Goal: Transaction & Acquisition: Purchase product/service

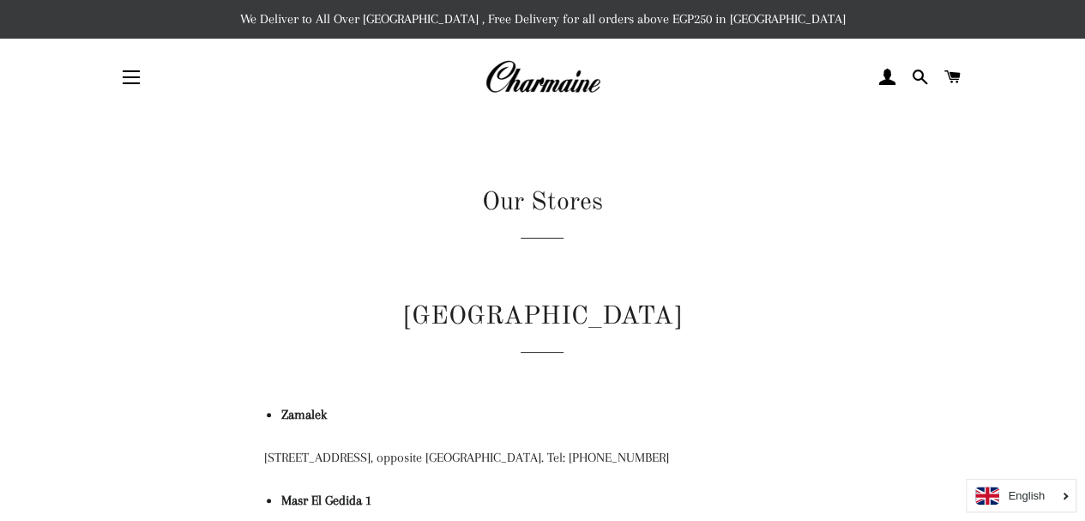
click at [133, 86] on button "Site navigation" at bounding box center [131, 77] width 43 height 43
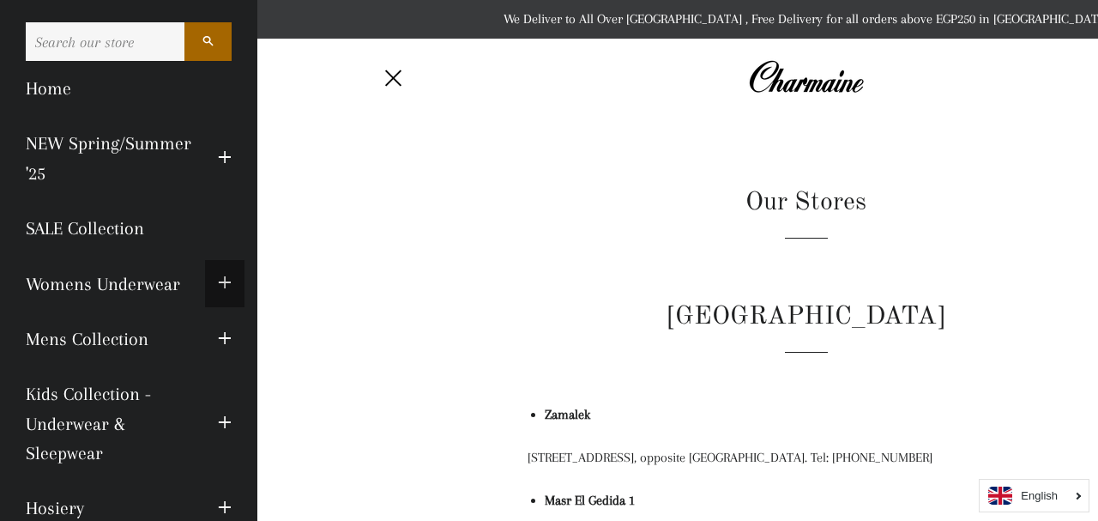
click at [216, 271] on button "Expand submenu Womens Underwear Collapse submenu Womens Underwear" at bounding box center [224, 283] width 39 height 47
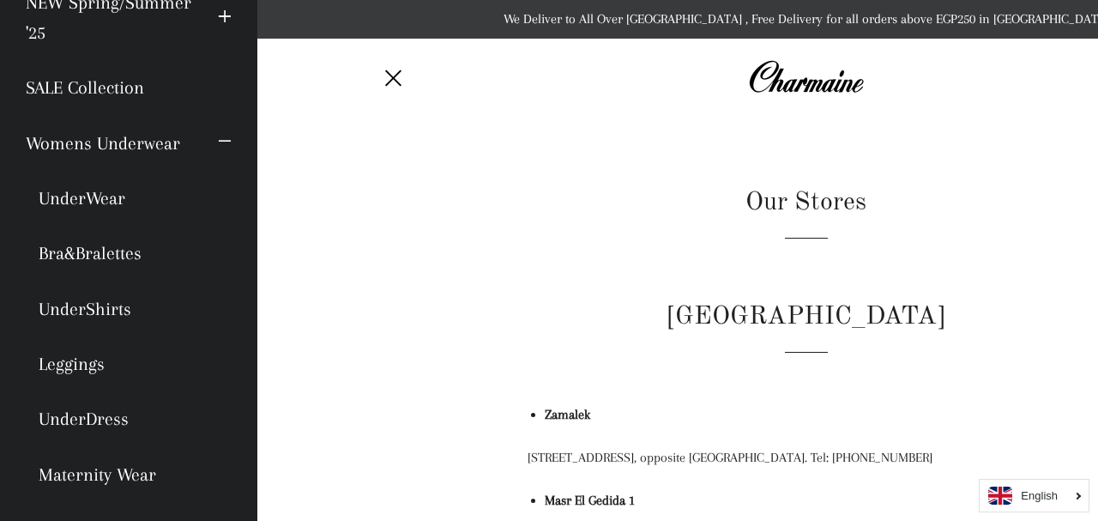
scroll to position [156, 0]
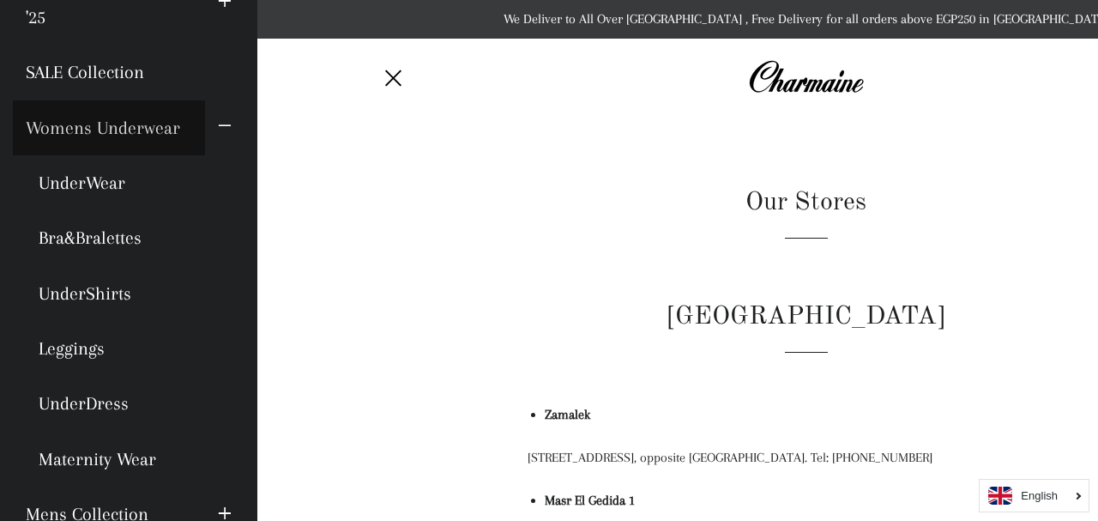
click at [118, 135] on link "Womens Underwear" at bounding box center [109, 127] width 192 height 55
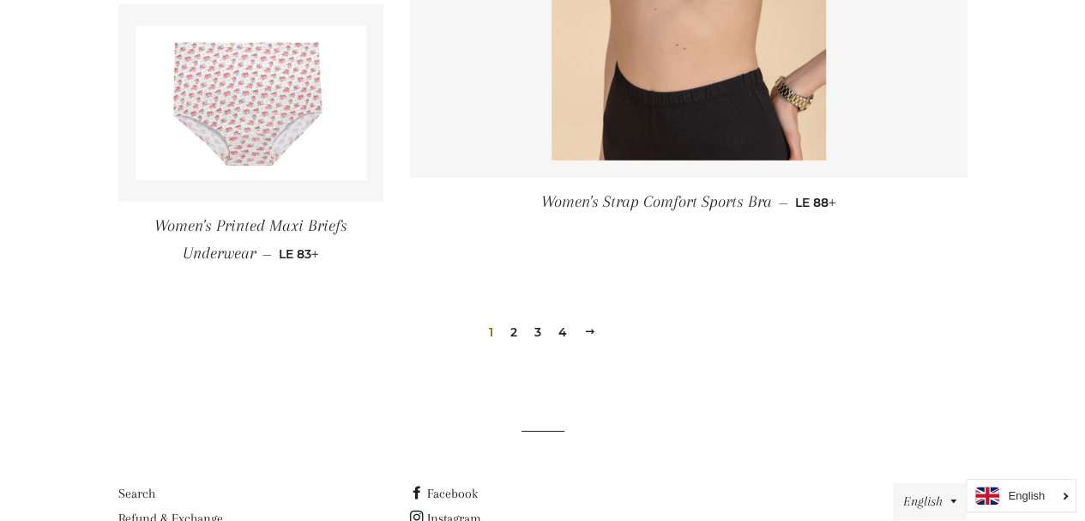
scroll to position [2607, 0]
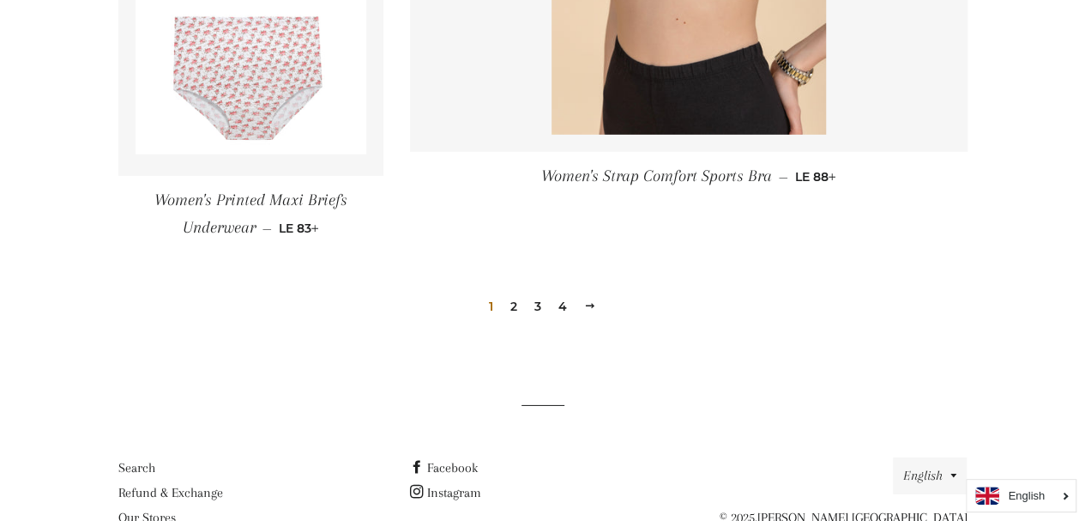
click at [584, 304] on span at bounding box center [590, 305] width 12 height 13
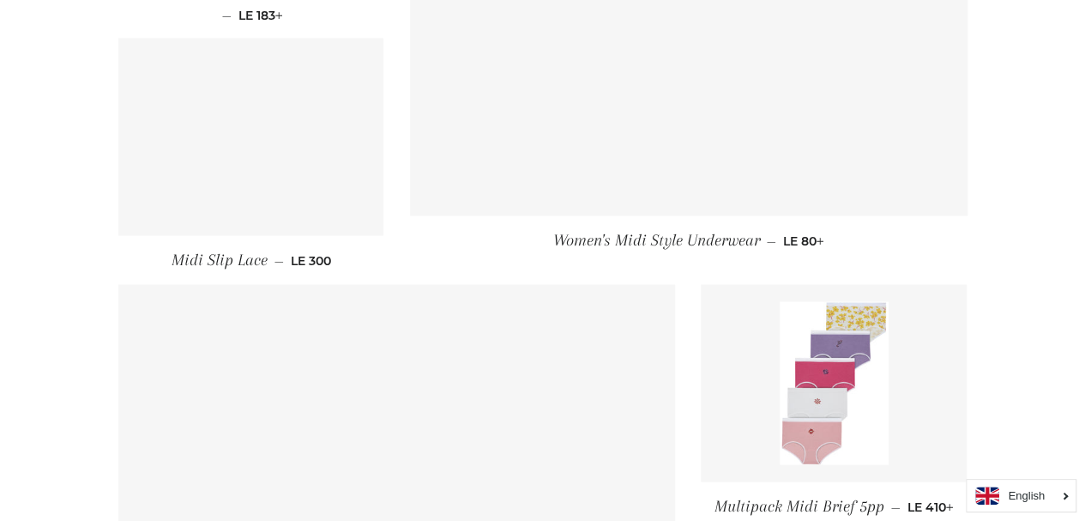
scroll to position [1509, 0]
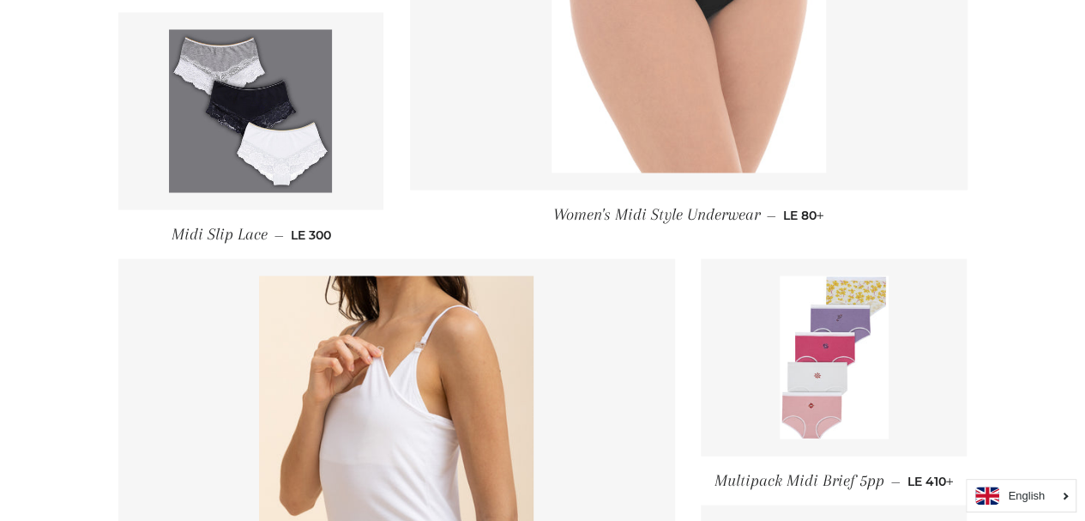
drag, startPoint x: 1019, startPoint y: 311, endPoint x: 1036, endPoint y: 306, distance: 17.9
click at [1036, 306] on main "Womens Underwear Sort by Featured Best selling Alphabetically, A-Z Alphabetical…" at bounding box center [542, 13] width 1085 height 2812
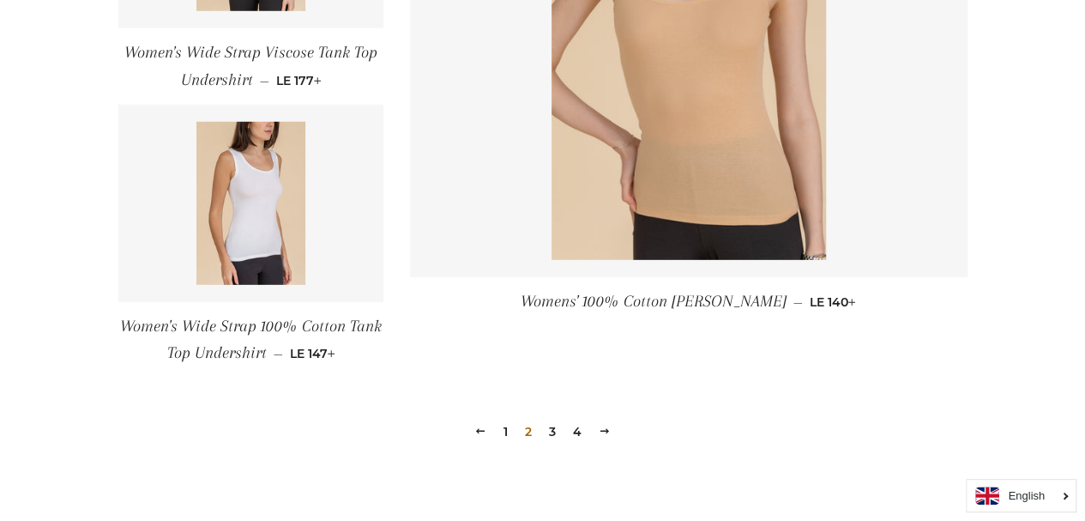
scroll to position [2460, 0]
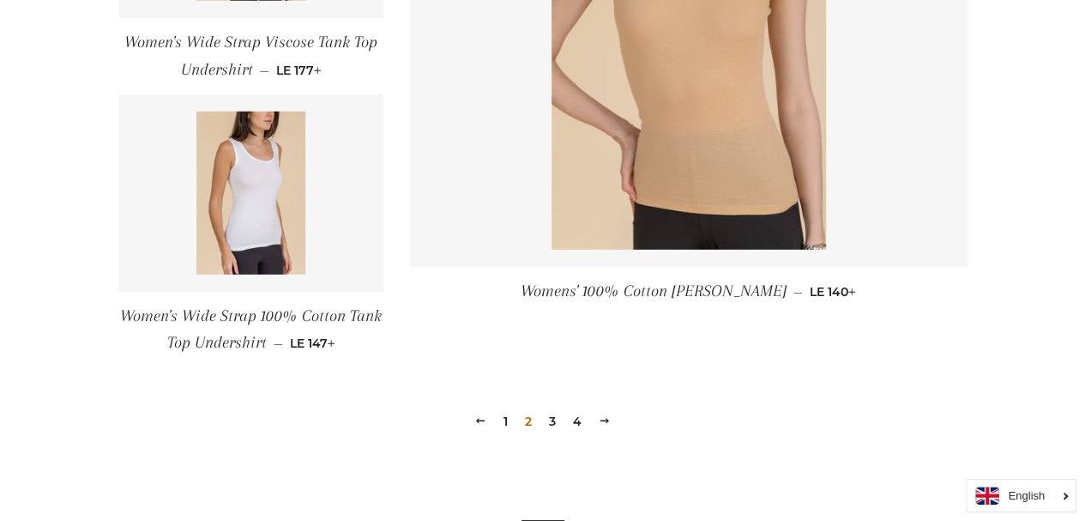
click at [602, 421] on span at bounding box center [605, 420] width 12 height 13
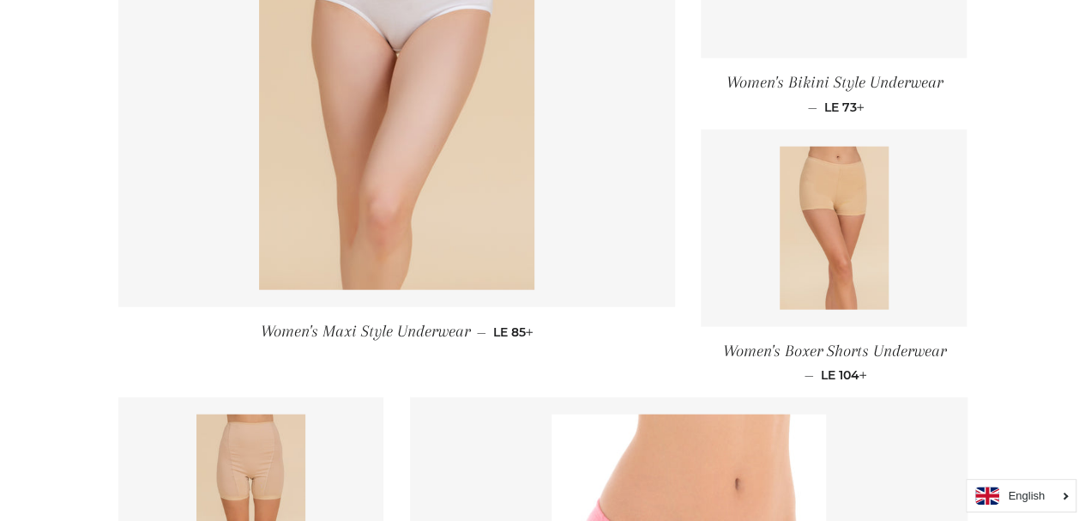
scroll to position [1887, 0]
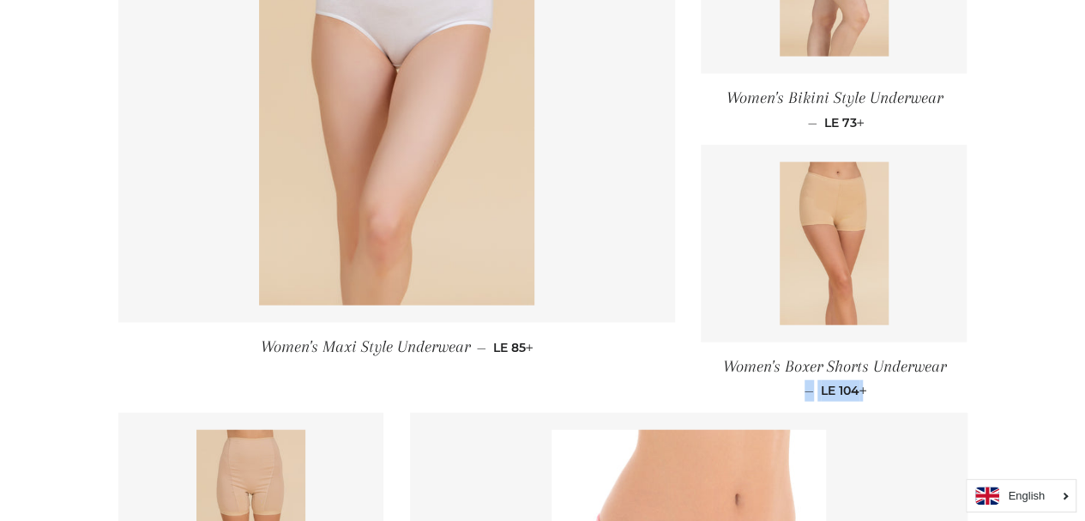
drag, startPoint x: 1081, startPoint y: 342, endPoint x: 1069, endPoint y: 391, distance: 50.3
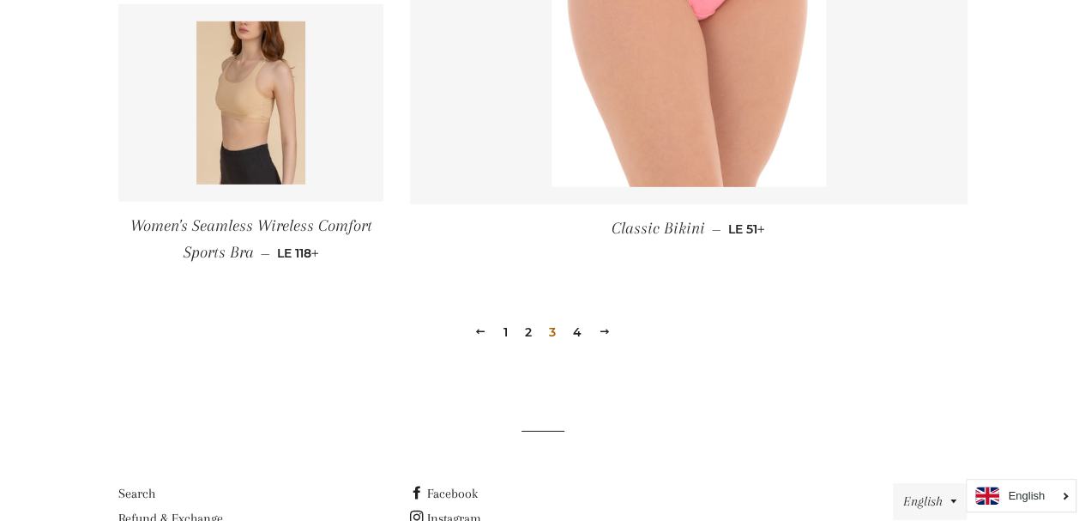
scroll to position [2578, 0]
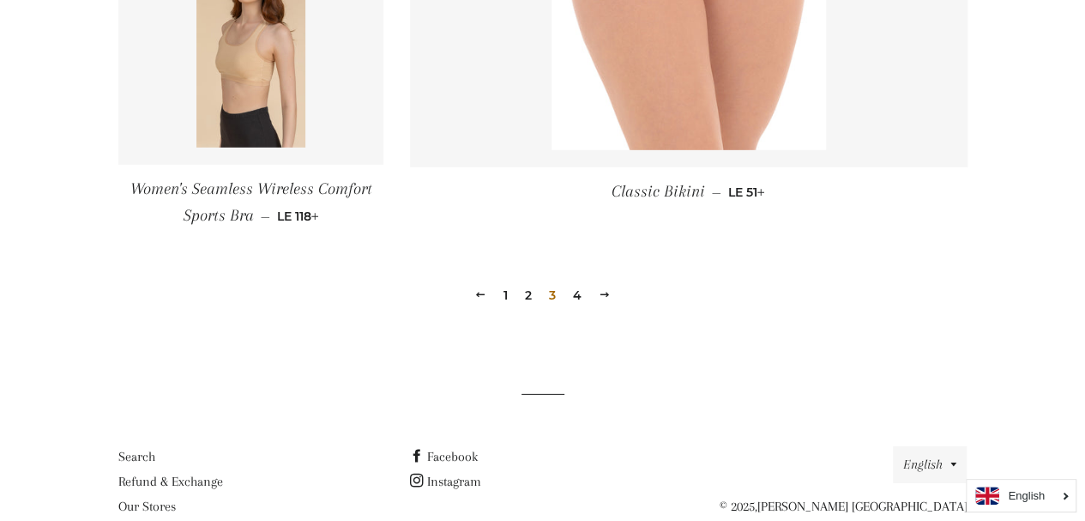
click at [593, 296] on link "Next" at bounding box center [605, 294] width 26 height 27
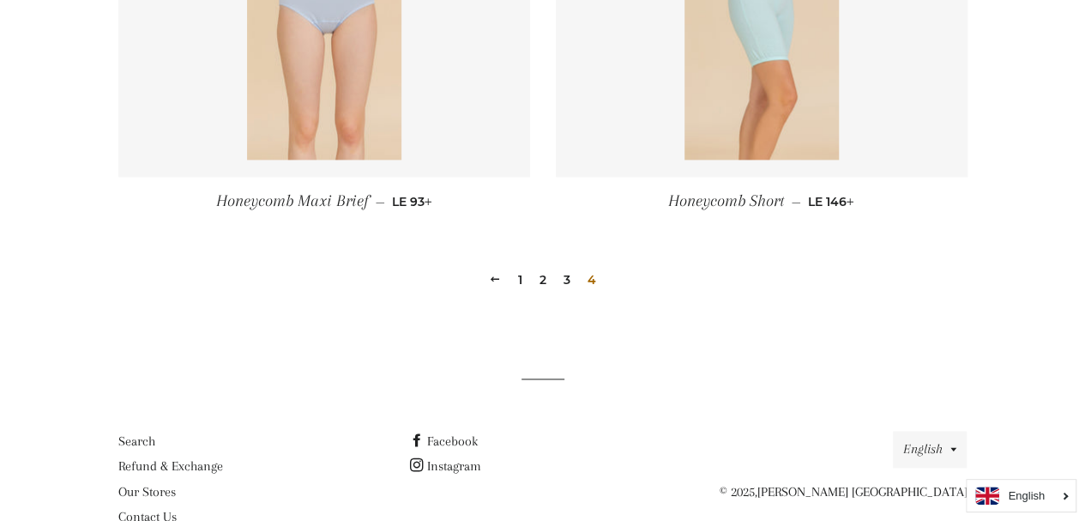
scroll to position [1179, 0]
